Goal: Transaction & Acquisition: Purchase product/service

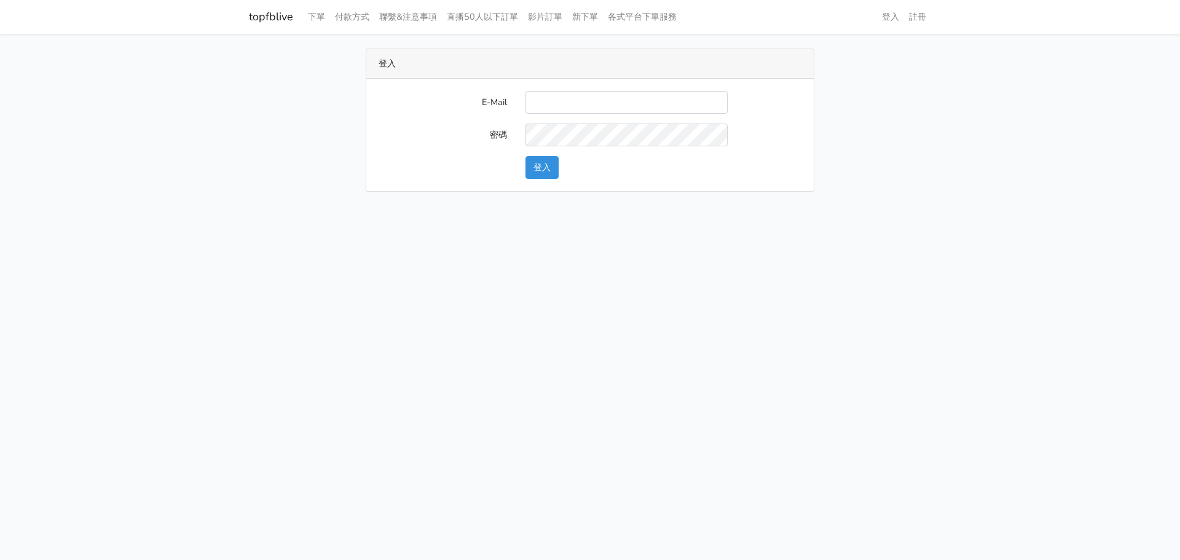
type input "gftv30000@yahoo.com.tw"
click at [554, 172] on button "登入" at bounding box center [541, 167] width 33 height 23
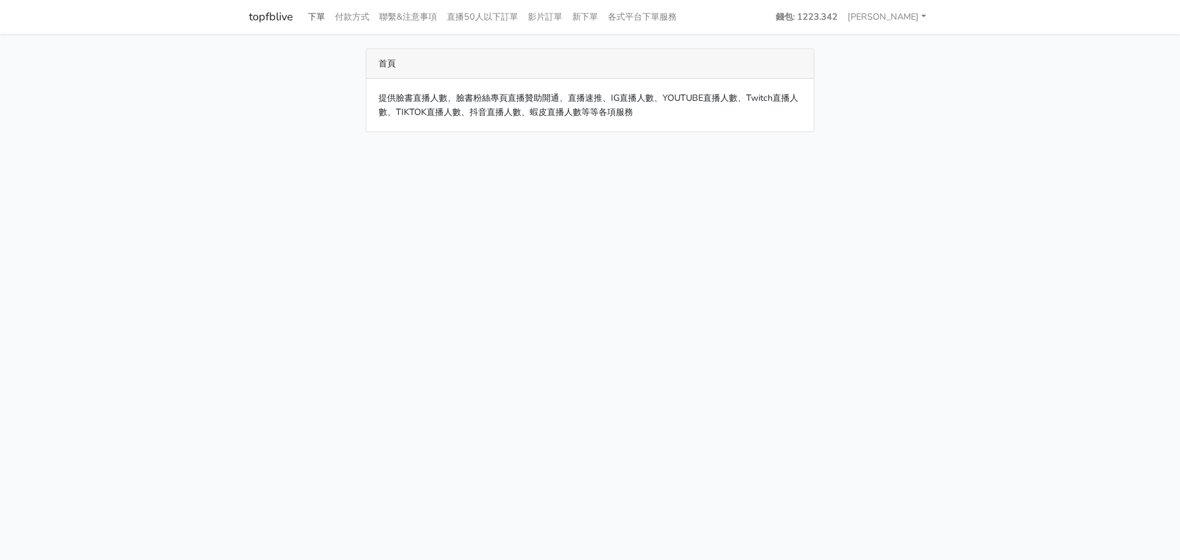
click at [313, 10] on link "下單" at bounding box center [316, 17] width 27 height 24
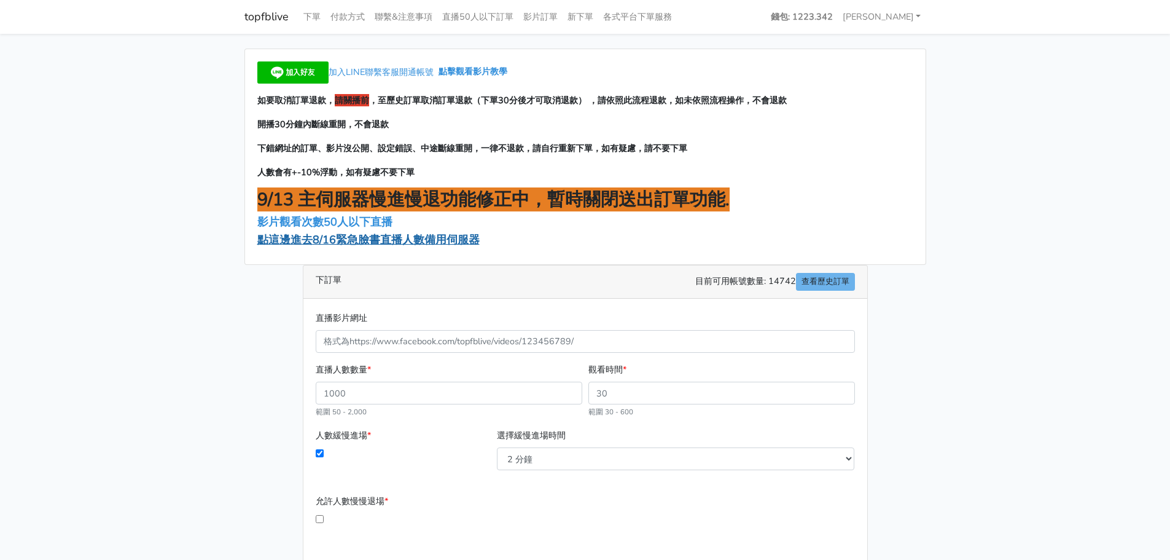
click at [324, 239] on span "點這邊進去8/16緊急臉書直播人數備用伺服器" at bounding box center [368, 239] width 222 height 15
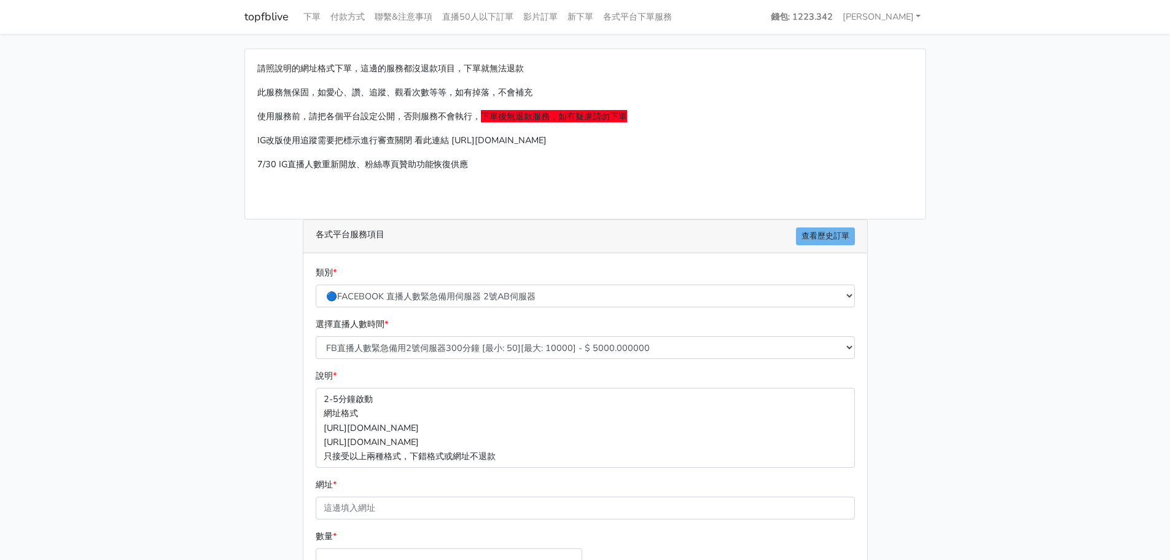
click at [448, 362] on div "選擇直播人數時間 * FB直播人數緊急備用2號伺服器300分鐘 [最小: 50][最大: 10000] - $ 5000.000000 FB直播人數緊急備用2…" at bounding box center [586, 343] width 546 height 52
click at [448, 350] on select "FB直播人數緊急備用2號伺服器300分鐘 [最小: 50][最大: 10000] - $ 5000.000000 FB直播人數緊急備用2號伺服器60分鐘 [最…" at bounding box center [585, 347] width 539 height 23
select select "574"
click at [316, 336] on select "FB直播人數緊急備用2號伺服器300分鐘 [最小: 50][最大: 10000] - $ 5000.000000 FB直播人數緊急備用2號伺服器60分鐘 [最…" at bounding box center [585, 347] width 539 height 23
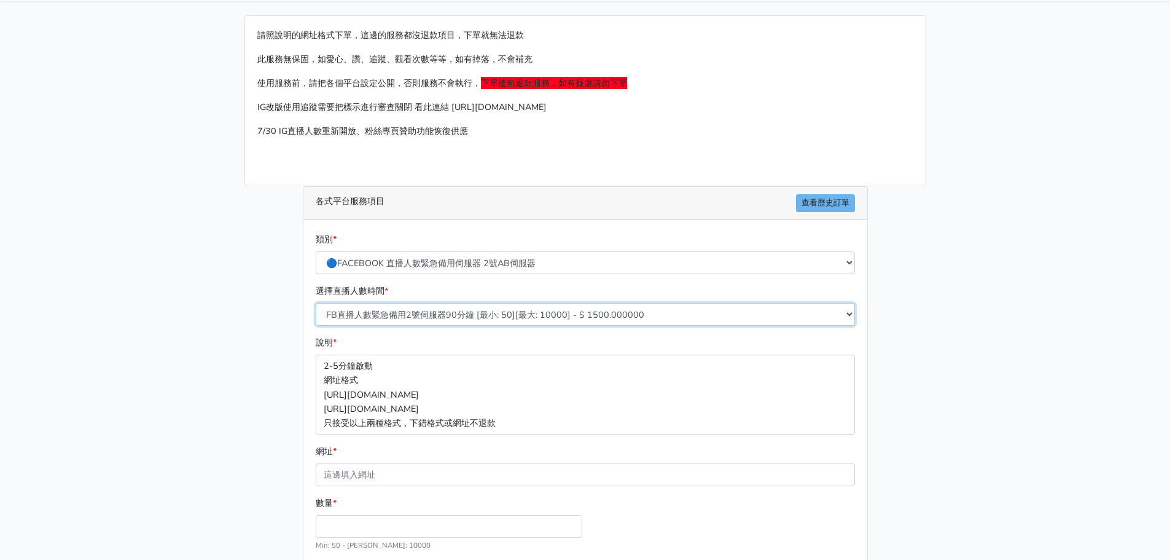
scroll to position [61, 0]
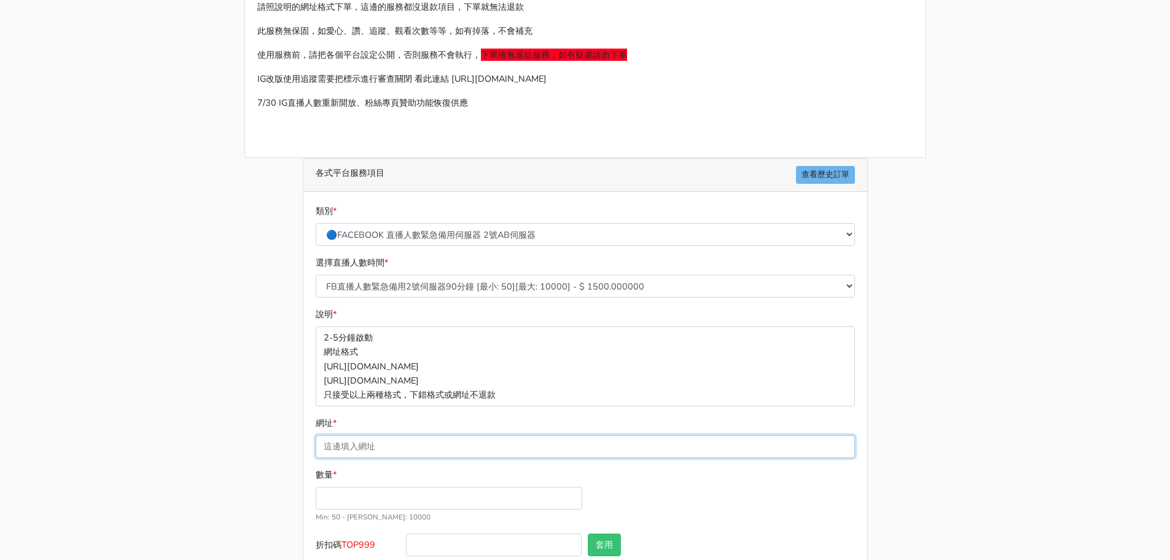
click at [408, 448] on input "網址 *" at bounding box center [585, 446] width 539 height 23
paste input "[URL][DOMAIN_NAME]"
type input "[URL][DOMAIN_NAME]"
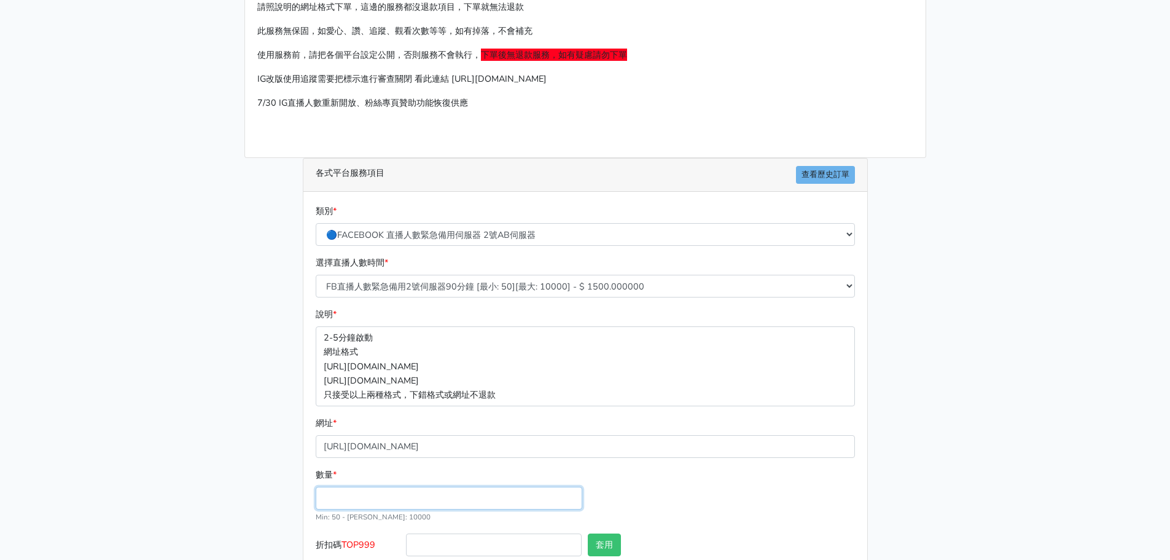
click at [361, 494] on input "數量 *" at bounding box center [449, 498] width 267 height 23
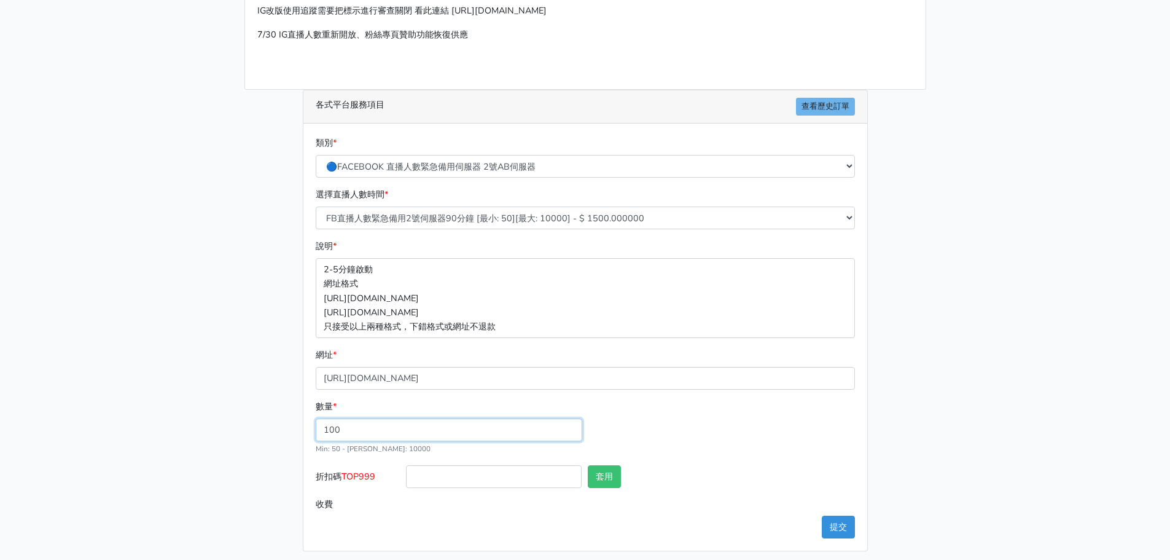
scroll to position [136, 0]
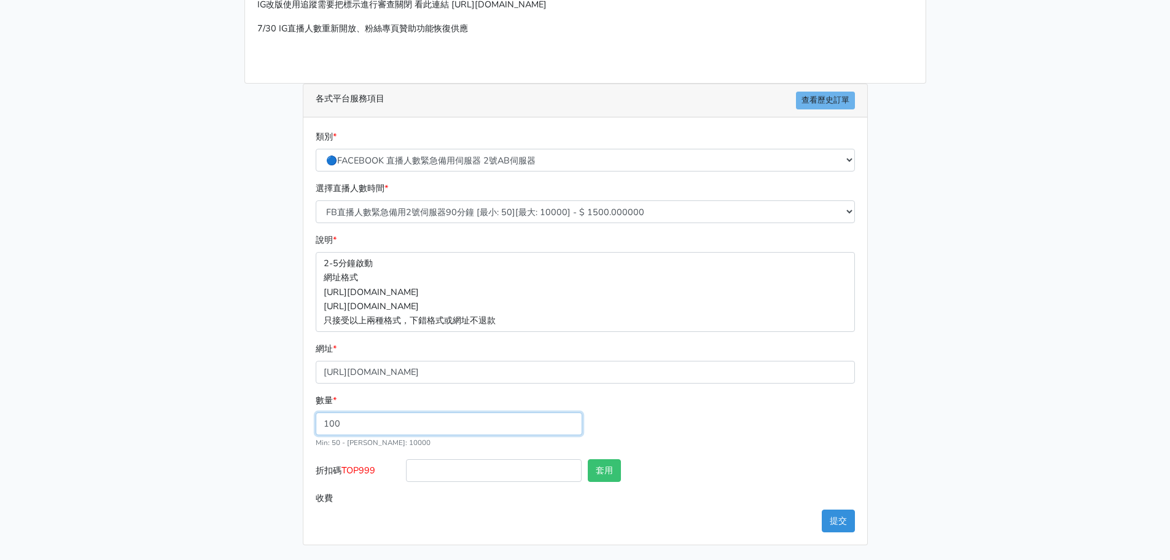
type input "100"
type input "150.000"
click at [351, 471] on span "TOP999" at bounding box center [359, 470] width 34 height 12
click at [406, 471] on input "折扣碼 TOP999" at bounding box center [494, 470] width 176 height 23
click at [351, 471] on span "TOP999" at bounding box center [359, 470] width 34 height 12
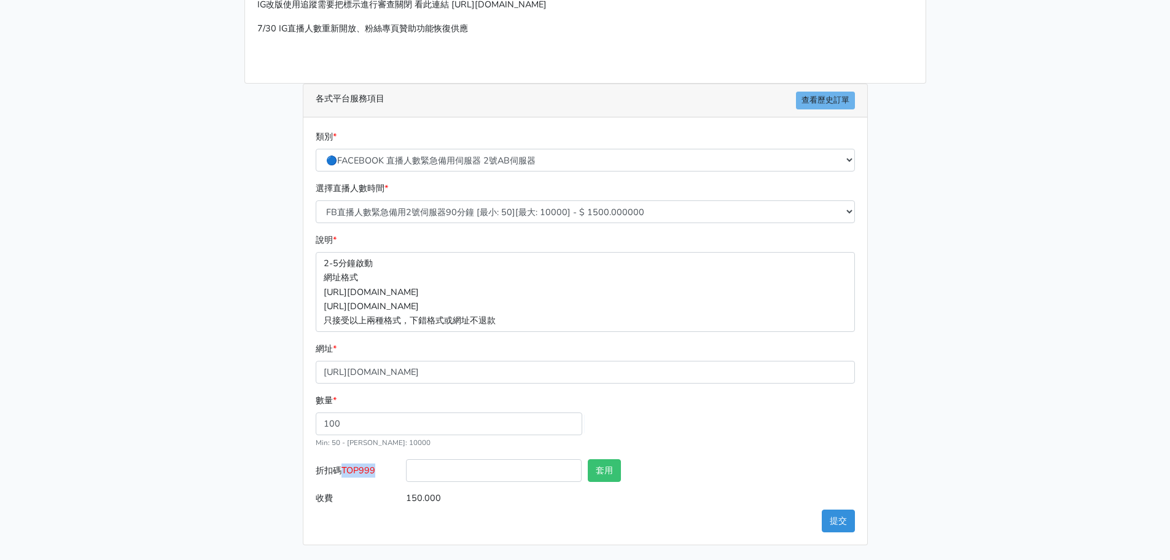
click at [406, 471] on input "折扣碼 TOP999" at bounding box center [494, 470] width 176 height 23
copy span "TOP999"
drag, startPoint x: 449, startPoint y: 470, endPoint x: 458, endPoint y: 476, distance: 10.2
click at [451, 474] on input "折扣碼 TOP999" at bounding box center [494, 470] width 176 height 23
paste input "TOP999"
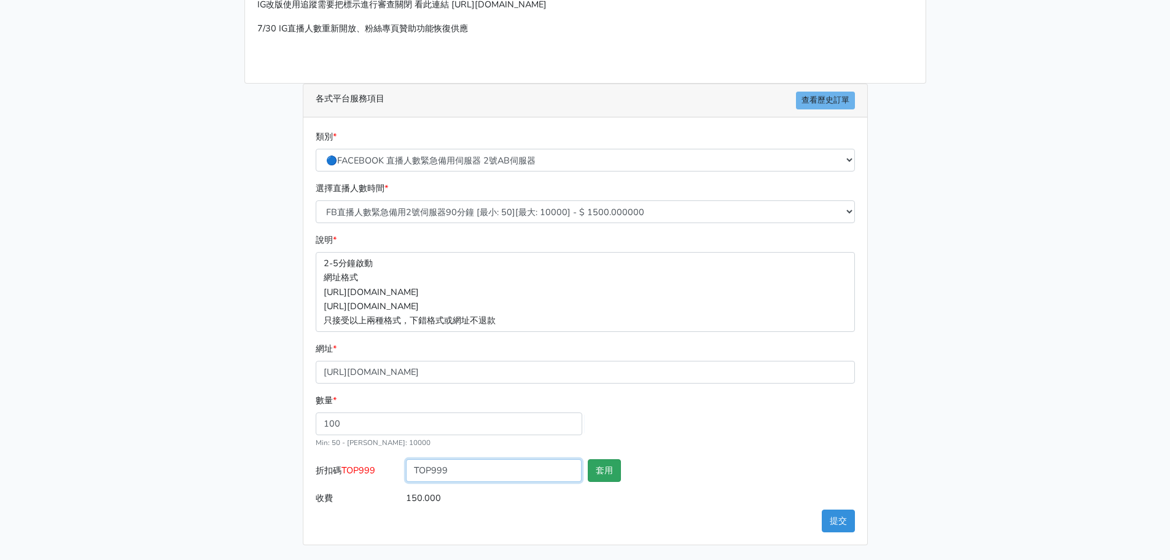
type input "TOP999"
click at [619, 479] on button "套用" at bounding box center [604, 470] width 33 height 23
type input "套用失敗"
drag, startPoint x: 345, startPoint y: 448, endPoint x: 77, endPoint y: 439, distance: 268.0
click at [77, 439] on main "請照說明的網址格式下單，這邊的服務都沒退款項目，下單就無法退款 此服務無保固，如愛心、讚、追蹤、觀看次數等等，如有掉落，不會補充 使用服務前，請把各個平台設定…" at bounding box center [585, 229] width 1170 height 662
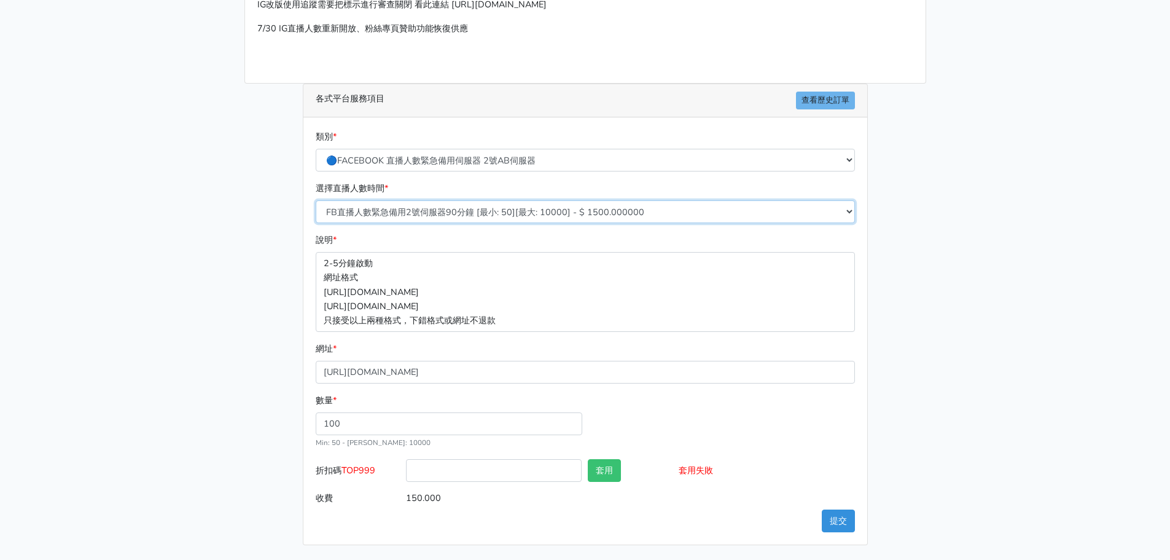
click at [454, 208] on select "FB直播人數緊急備用2號伺服器300分鐘 [最小: 50][最大: 10000] - $ 5000.000000 FB直播人數緊急備用2號伺服器60分鐘 [最…" at bounding box center [585, 211] width 539 height 23
select select "575"
click at [316, 200] on select "FB直播人數緊急備用2號伺服器300分鐘 [最小: 50][最大: 10000] - $ 5000.000000 FB直播人數緊急備用2號伺服器60分鐘 [最…" at bounding box center [585, 211] width 539 height 23
type input "200.000"
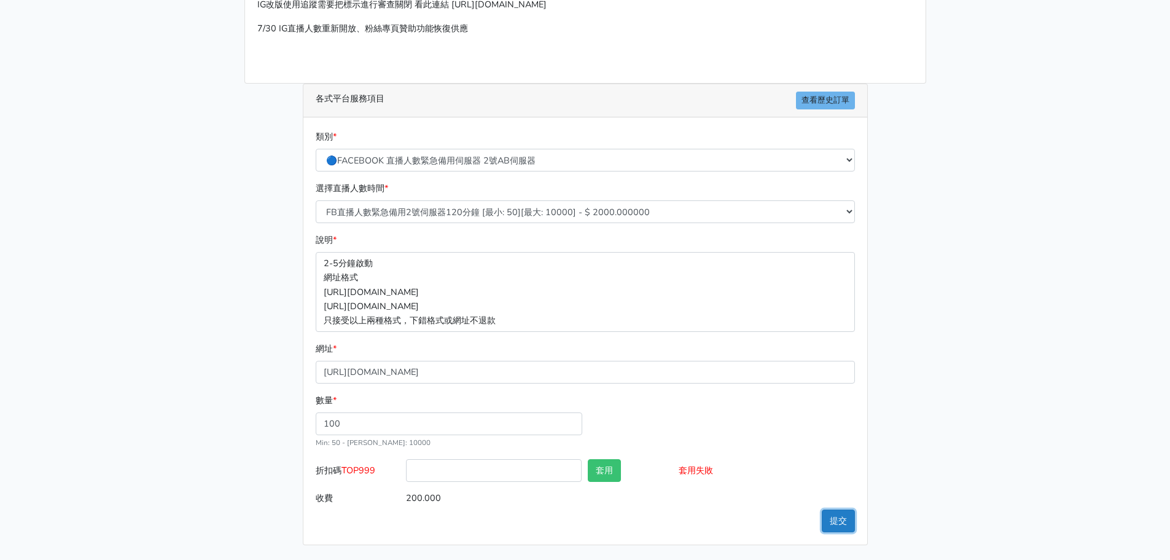
click at [829, 514] on button "提交" at bounding box center [838, 520] width 33 height 23
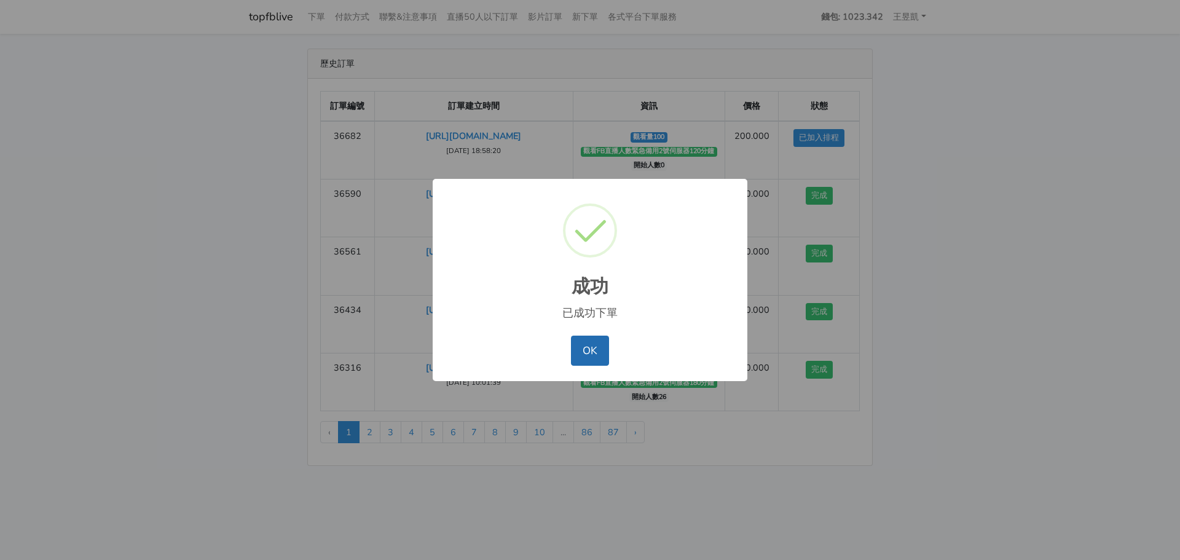
click at [594, 355] on button "OK" at bounding box center [589, 349] width 37 height 29
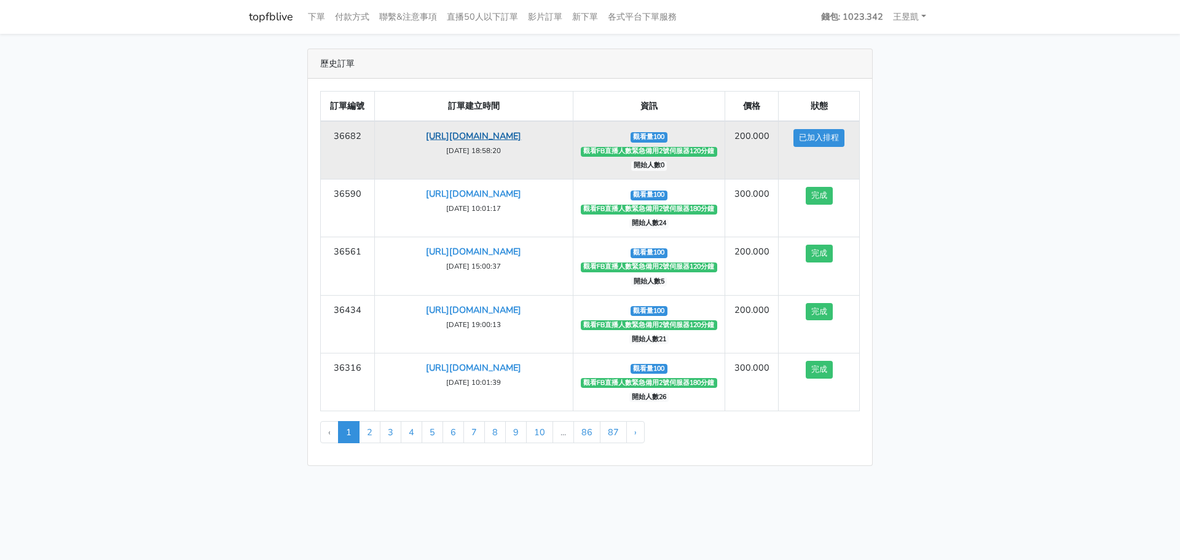
click at [476, 142] on link "[URL][DOMAIN_NAME]" at bounding box center [473, 136] width 95 height 12
click at [518, 143] on td "https://www.facebook.com/photo/?fbid=1244143551080140&set=a.650416213786213 202…" at bounding box center [473, 150] width 198 height 58
click at [493, 143] on td "https://www.facebook.com/photo/?fbid=1244143551080140&set=a.650416213786213 202…" at bounding box center [473, 150] width 198 height 58
click at [489, 142] on link "[URL][DOMAIN_NAME]" at bounding box center [473, 136] width 95 height 12
click at [521, 142] on link "[URL][DOMAIN_NAME]" at bounding box center [473, 136] width 95 height 12
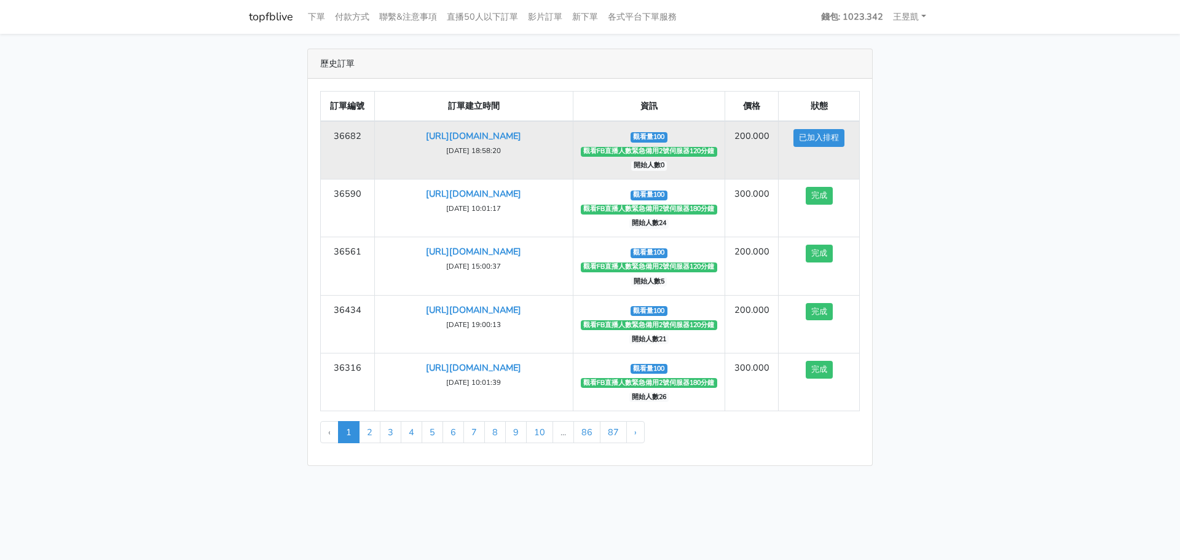
click at [321, 162] on td "36682" at bounding box center [348, 150] width 54 height 58
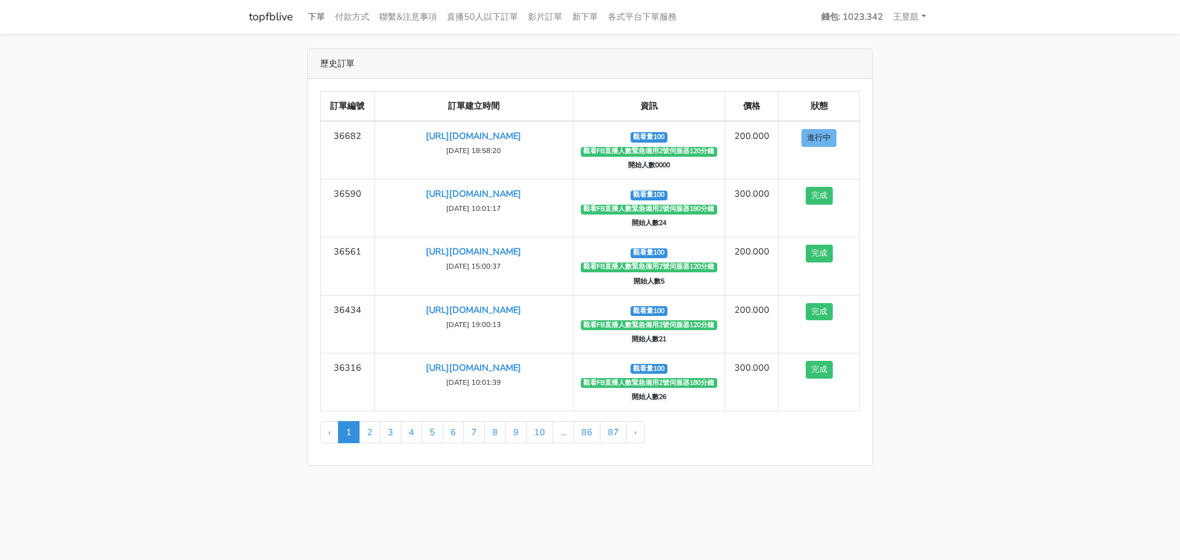
click at [313, 24] on link "下單" at bounding box center [316, 17] width 27 height 24
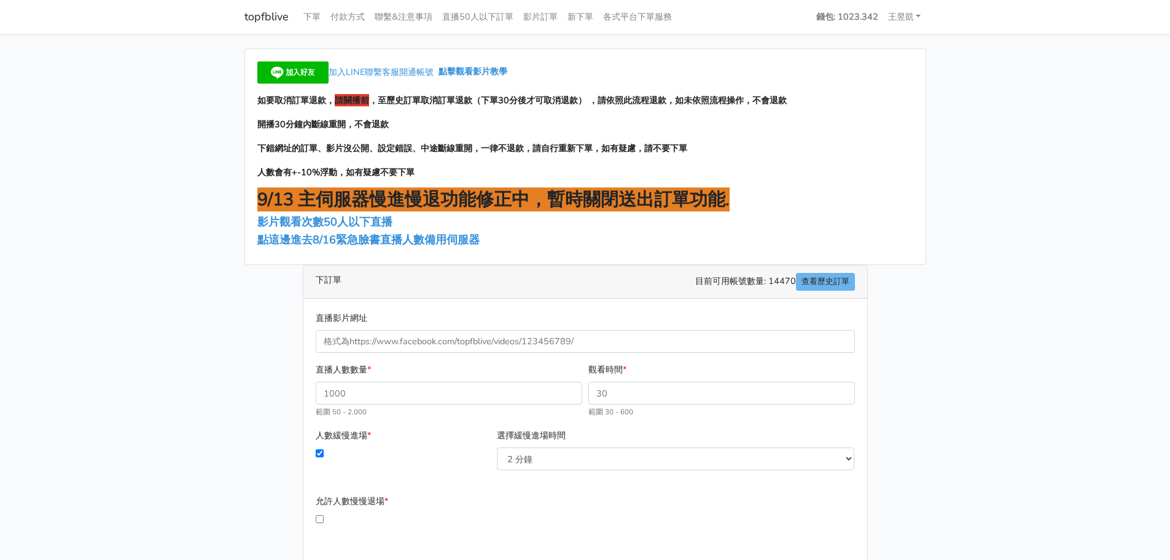
click at [317, 21] on link "下單" at bounding box center [312, 17] width 27 height 24
click at [417, 249] on div "加入LINE聯繫客服開通帳號 點擊觀看影片教學 如要取消訂單退款， 請關播前 ，至歷史訂單取消訂單退款（下單30分後才可取消退款） ，請依照此流程退款，如未依…" at bounding box center [585, 156] width 681 height 215
click at [415, 243] on span "點這邊進去8/16緊急臉書直播人數備用伺服器" at bounding box center [368, 239] width 222 height 15
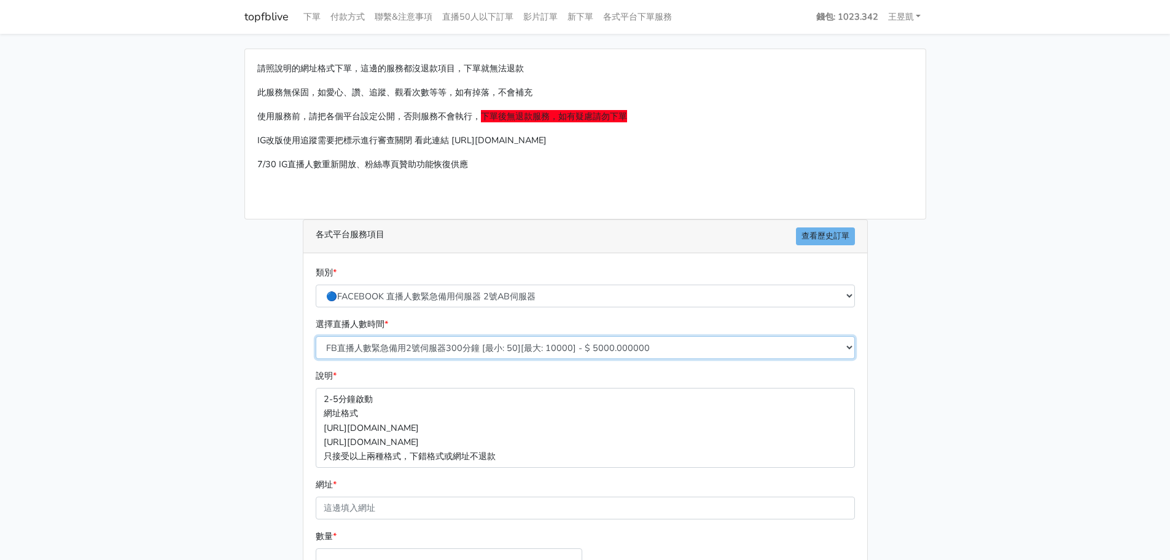
click at [448, 339] on select "FB直播人數緊急備用2號伺服器300分鐘 [最小: 50][最大: 10000] - $ 5000.000000 FB直播人數緊急備用2號伺服器60分鐘 [最…" at bounding box center [585, 347] width 539 height 23
select select "575"
click at [316, 336] on select "FB直播人數緊急備用2號伺服器300分鐘 [最小: 50][最大: 10000] - $ 5000.000000 FB直播人數緊急備用2號伺服器60分鐘 [最…" at bounding box center [585, 347] width 539 height 23
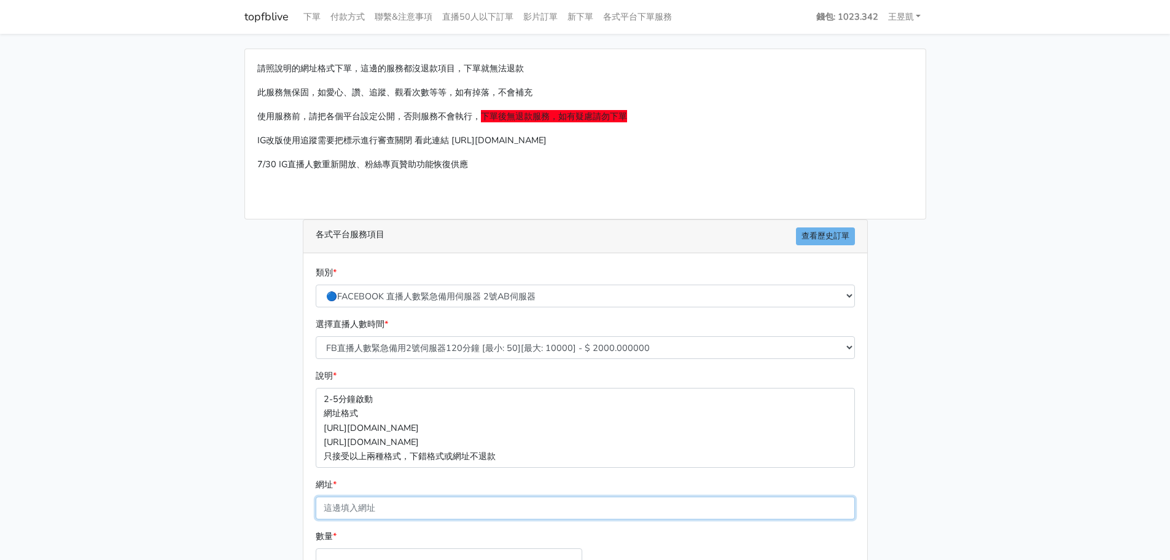
click at [450, 509] on input "網址 *" at bounding box center [585, 507] width 539 height 23
paste input "[URL][DOMAIN_NAME]"
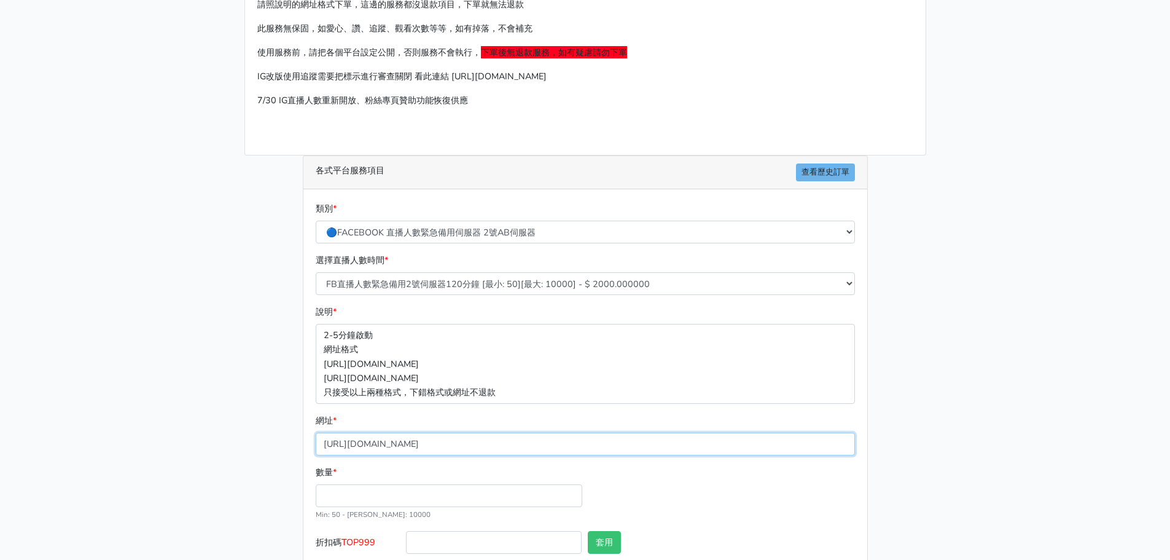
scroll to position [123, 0]
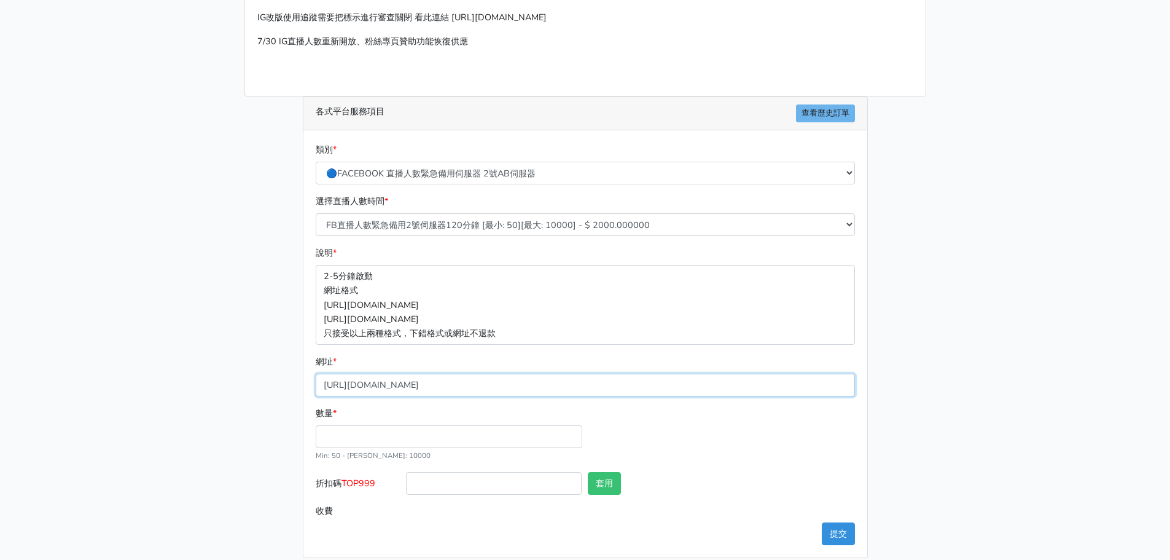
type input "[URL][DOMAIN_NAME]"
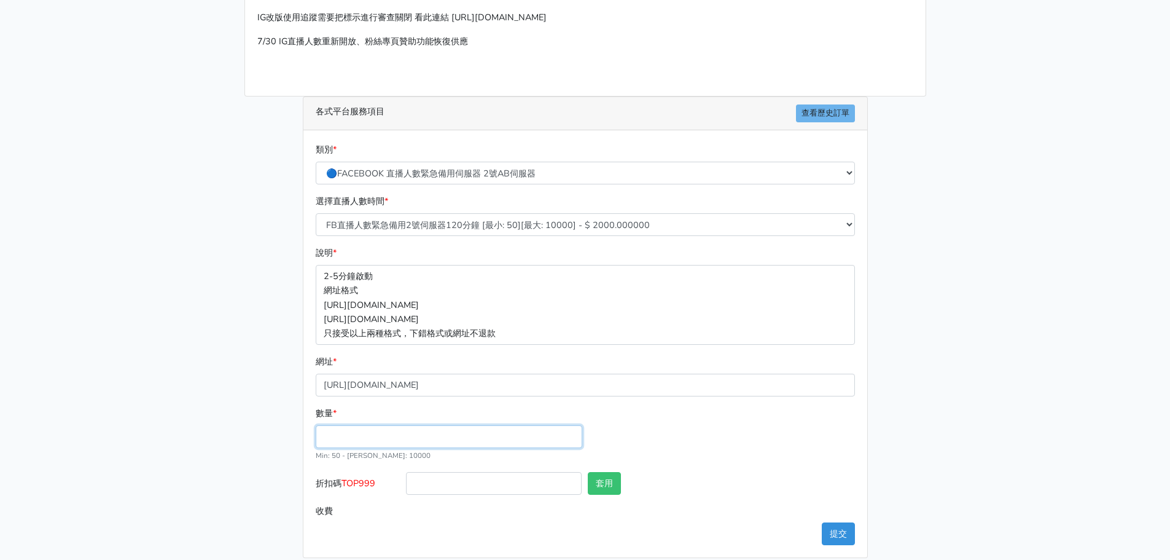
click at [426, 428] on input "數量 *" at bounding box center [449, 436] width 267 height 23
type input "100"
type input "200.000"
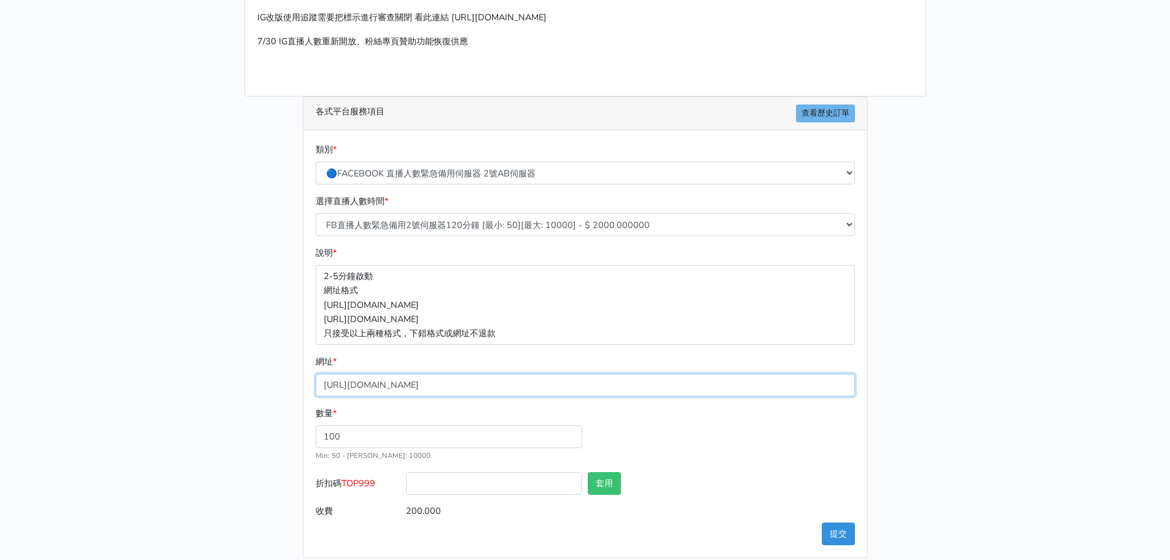
drag, startPoint x: 690, startPoint y: 387, endPoint x: 0, endPoint y: 353, distance: 690.8
click at [0, 353] on main "請照說明的網址格式下單，這邊的服務都沒退款項目，下單就無法退款 此服務無保固，如愛心、讚、追蹤、觀看次數等等，如有掉落，不會補充 使用服務前，請把各個平台設定…" at bounding box center [585, 242] width 1170 height 662
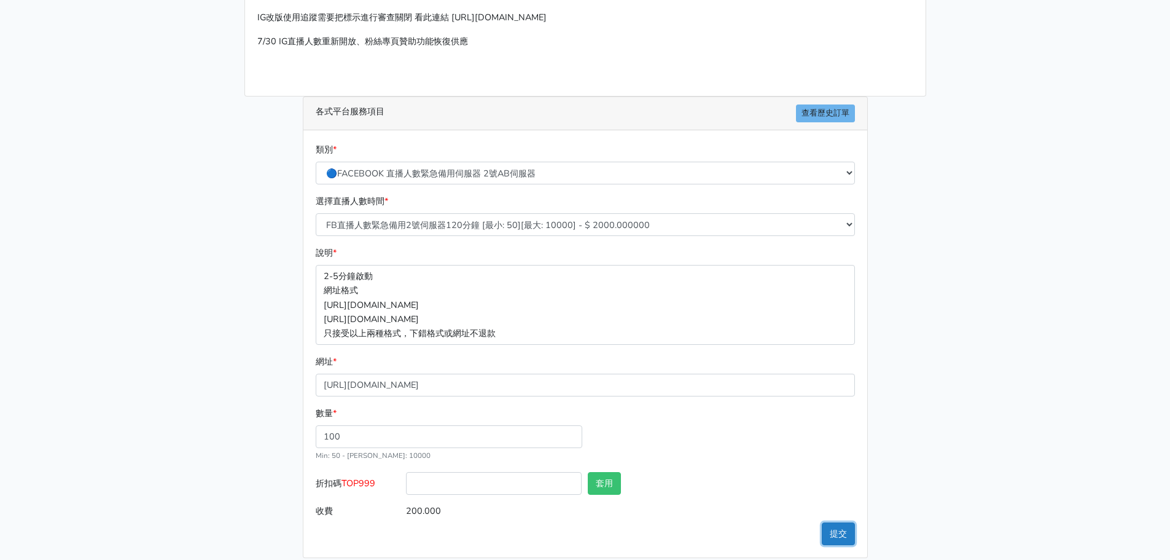
click at [839, 529] on button "提交" at bounding box center [838, 533] width 33 height 23
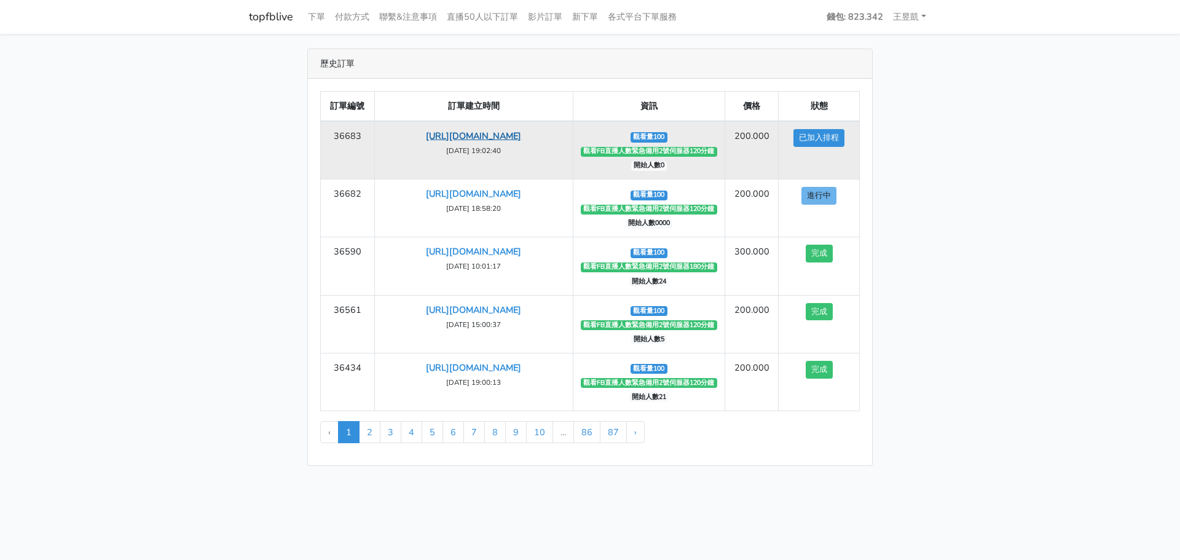
click at [509, 142] on link "[URL][DOMAIN_NAME]" at bounding box center [473, 136] width 95 height 12
